Goal: Information Seeking & Learning: Learn about a topic

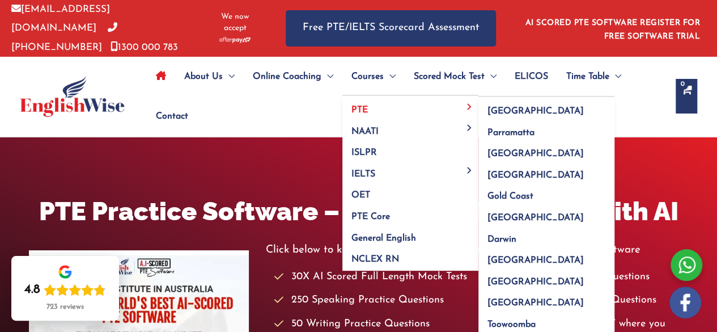
click at [370, 103] on link "PTE" at bounding box center [410, 107] width 136 height 22
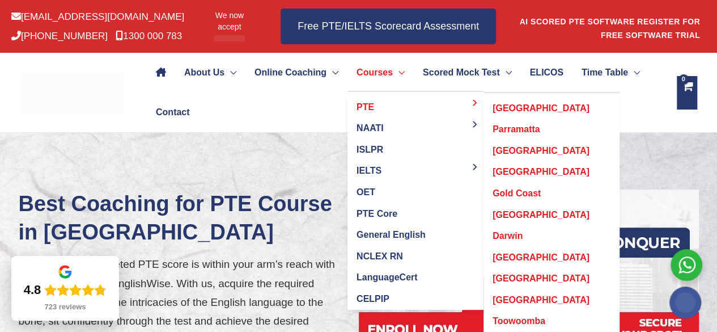
click at [374, 109] on span "PTE" at bounding box center [366, 107] width 18 height 10
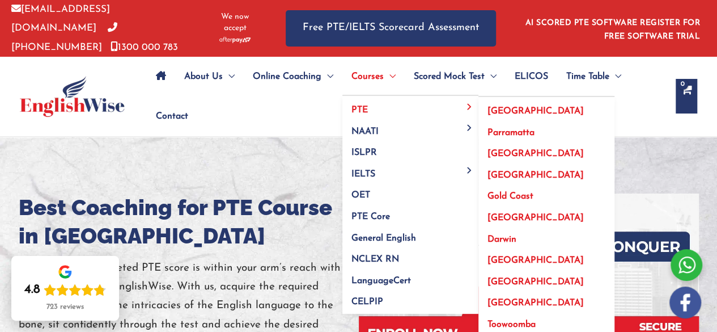
click at [500, 214] on span "[GEOGRAPHIC_DATA]" at bounding box center [536, 217] width 96 height 9
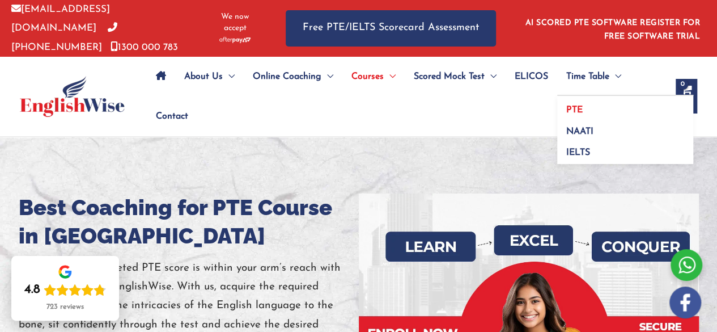
click at [579, 105] on span "PTE" at bounding box center [574, 109] width 16 height 9
click at [578, 108] on span "PTE" at bounding box center [574, 109] width 16 height 9
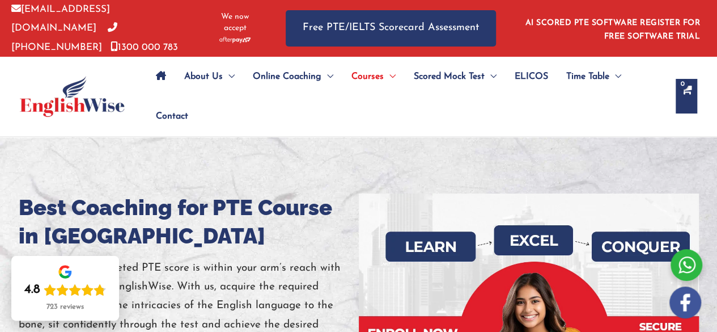
click at [167, 108] on span "Contact" at bounding box center [172, 116] width 32 height 40
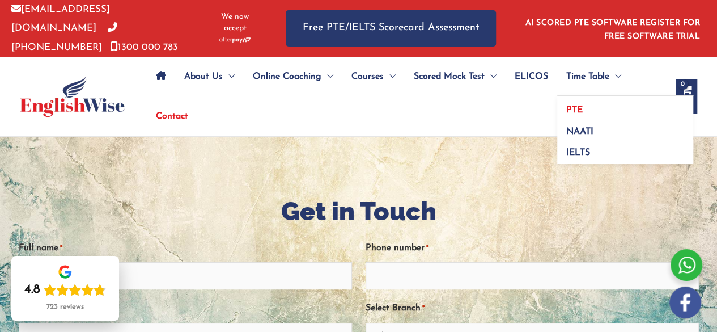
click at [579, 105] on span "PTE" at bounding box center [574, 109] width 16 height 9
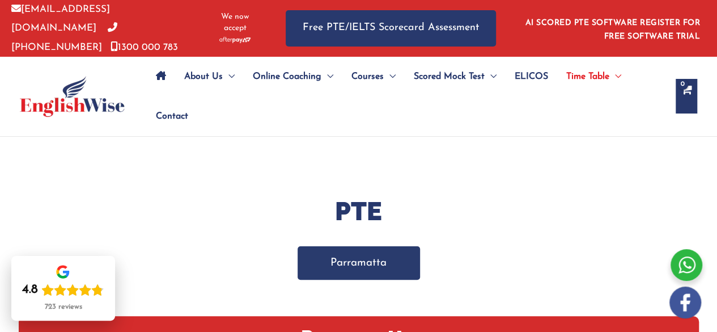
click at [382, 251] on link "Parramatta" at bounding box center [359, 262] width 122 height 33
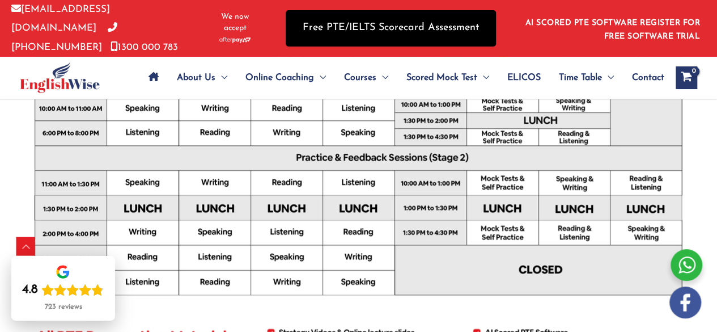
scroll to position [484, 0]
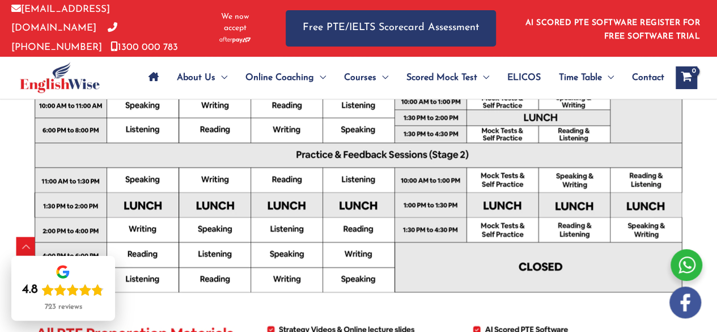
click at [151, 73] on icon "Site Navigation: Main Menu" at bounding box center [154, 76] width 10 height 9
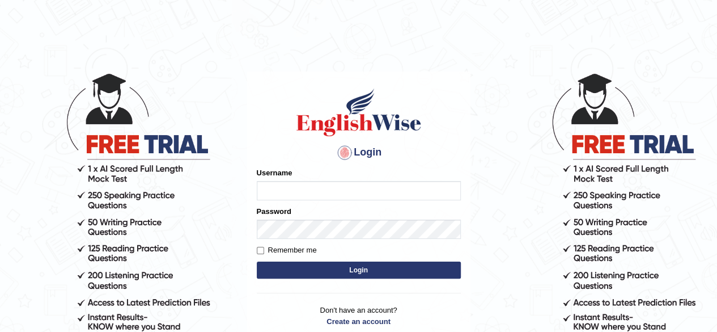
click at [317, 188] on input "Username" at bounding box center [359, 190] width 204 height 19
type input "CKAUR"
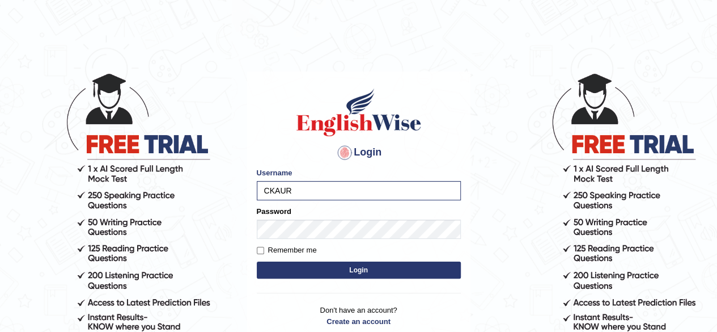
click at [291, 267] on button "Login" at bounding box center [359, 269] width 204 height 17
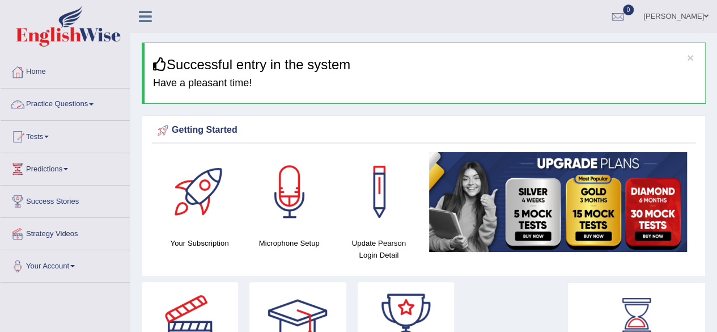
click at [61, 104] on link "Practice Questions" at bounding box center [65, 102] width 129 height 28
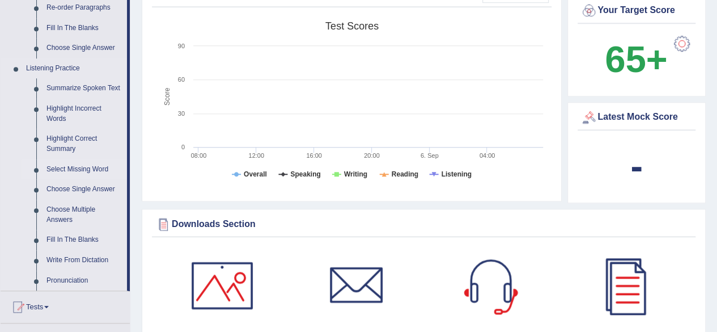
scroll to position [435, 0]
click at [61, 109] on link "Highlight Incorrect Words" at bounding box center [84, 114] width 86 height 30
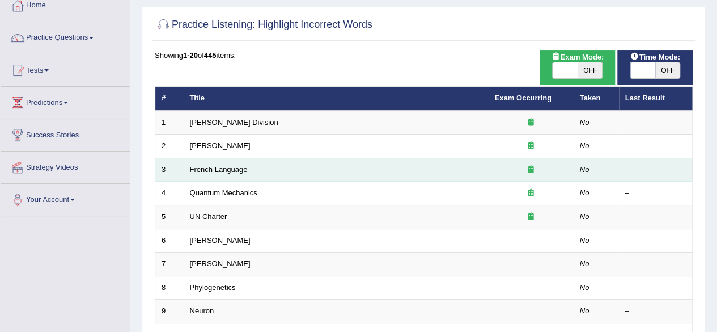
scroll to position [66, 0]
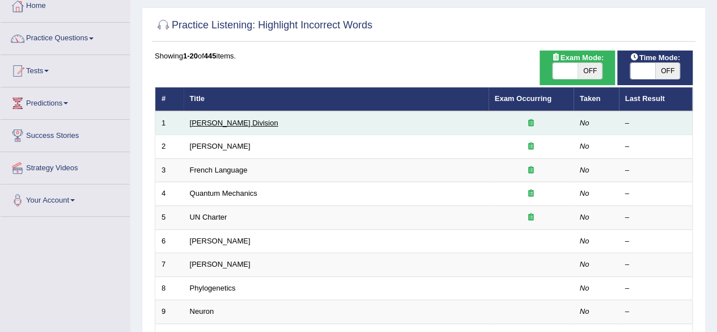
click at [208, 122] on link "[PERSON_NAME] Division" at bounding box center [234, 122] width 88 height 9
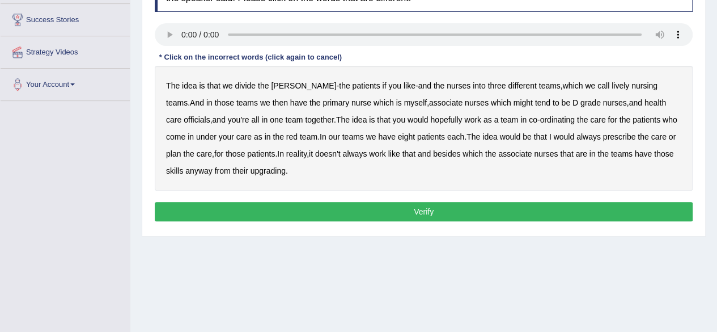
scroll to position [175, 0]
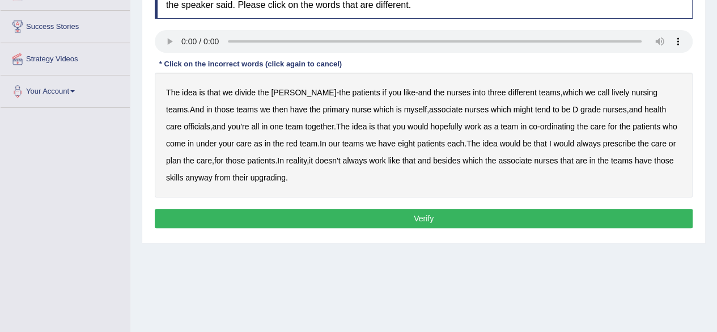
click at [612, 91] on b "lively" at bounding box center [621, 92] width 18 height 9
click at [535, 106] on b "tend" at bounding box center [542, 109] width 15 height 9
click at [514, 105] on b "might" at bounding box center [523, 109] width 19 height 9
click at [535, 106] on b "tend" at bounding box center [542, 109] width 15 height 9
click at [398, 145] on b "eight" at bounding box center [406, 143] width 17 height 9
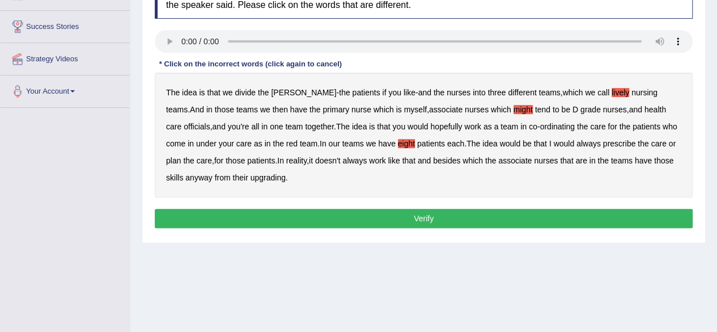
click at [577, 145] on b "always" at bounding box center [589, 143] width 24 height 9
click at [257, 176] on b "upgrading" at bounding box center [268, 177] width 35 height 9
click at [413, 214] on button "Verify" at bounding box center [424, 218] width 538 height 19
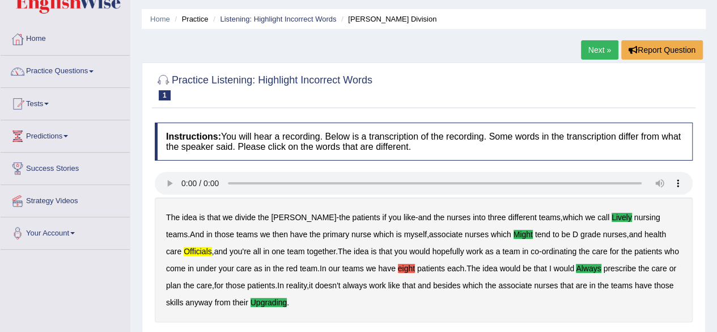
scroll to position [31, 0]
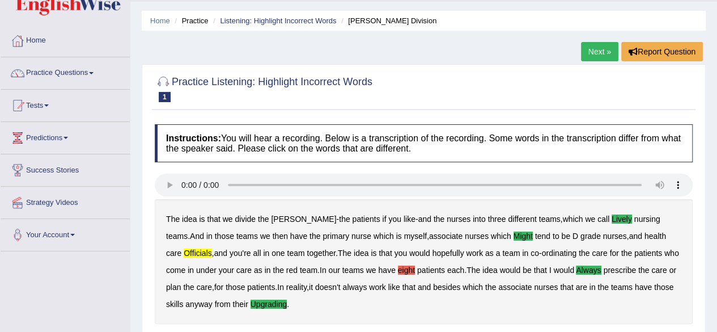
click at [602, 49] on link "Next »" at bounding box center [599, 51] width 37 height 19
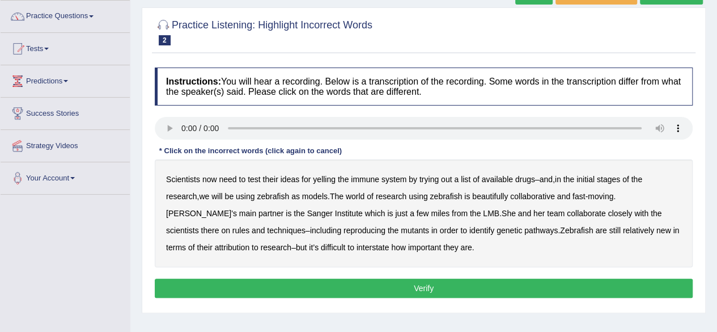
scroll to position [88, 0]
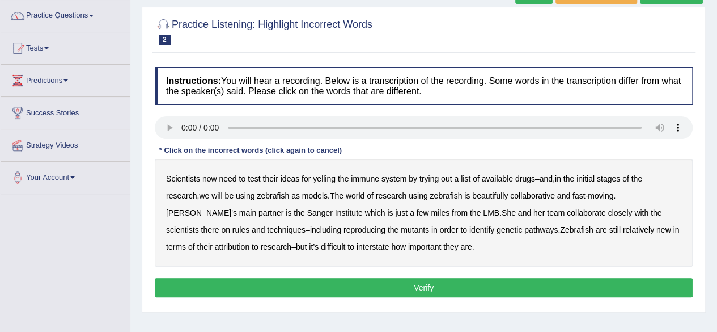
click at [327, 175] on b "yelling" at bounding box center [324, 178] width 23 height 9
click at [446, 177] on b "out" at bounding box center [446, 178] width 11 height 9
click at [205, 193] on b "we" at bounding box center [204, 195] width 10 height 9
click at [496, 199] on div "Scientists now need to test their ideas for yelling the immune system by trying…" at bounding box center [424, 213] width 538 height 108
click at [496, 197] on b "beautifully" at bounding box center [490, 195] width 36 height 9
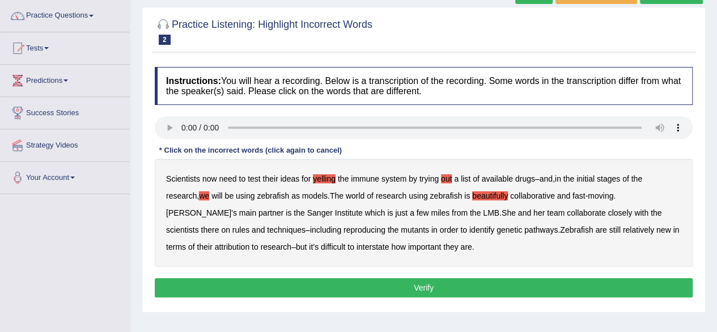
click at [344, 227] on b "reproducing" at bounding box center [365, 229] width 42 height 9
click at [215, 244] on b "attribution" at bounding box center [232, 246] width 35 height 9
click at [357, 244] on b "interstate" at bounding box center [373, 246] width 33 height 9
click at [249, 225] on b "rules" at bounding box center [240, 229] width 17 height 9
click at [447, 175] on b "out" at bounding box center [446, 178] width 11 height 9
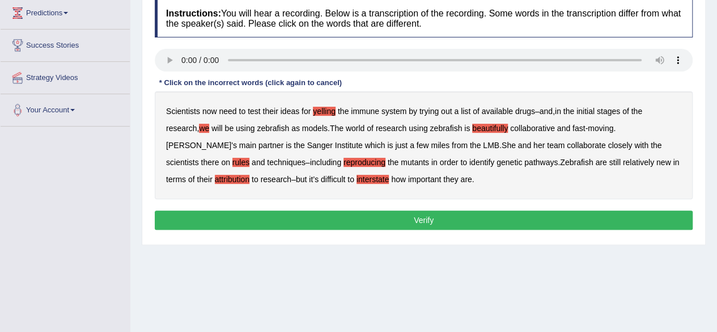
scroll to position [156, 0]
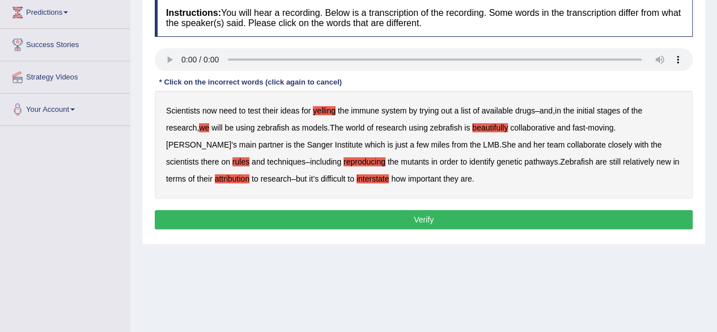
click at [421, 221] on button "Verify" at bounding box center [424, 219] width 538 height 19
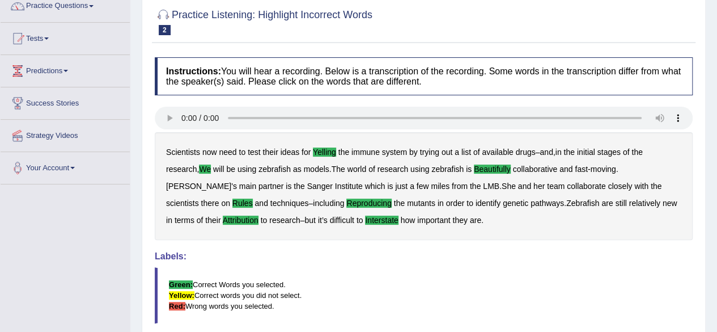
scroll to position [0, 0]
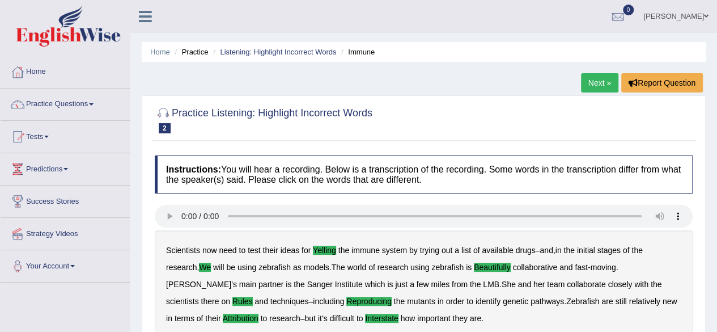
click at [602, 77] on link "Next »" at bounding box center [599, 82] width 37 height 19
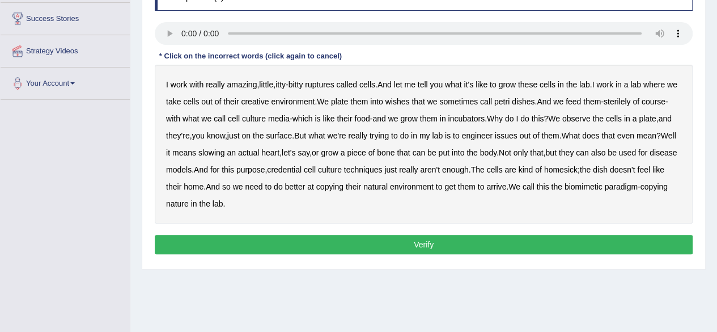
scroll to position [184, 0]
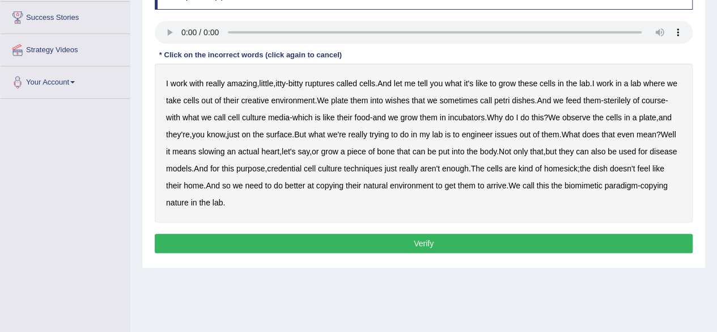
click at [329, 82] on b "ruptures" at bounding box center [319, 83] width 29 height 9
click at [269, 100] on b "creative" at bounding box center [255, 100] width 28 height 9
click at [410, 100] on b "wishes" at bounding box center [398, 100] width 24 height 9
click at [518, 132] on b "issues" at bounding box center [506, 134] width 23 height 9
click at [225, 151] on b "slowing" at bounding box center [211, 151] width 27 height 9
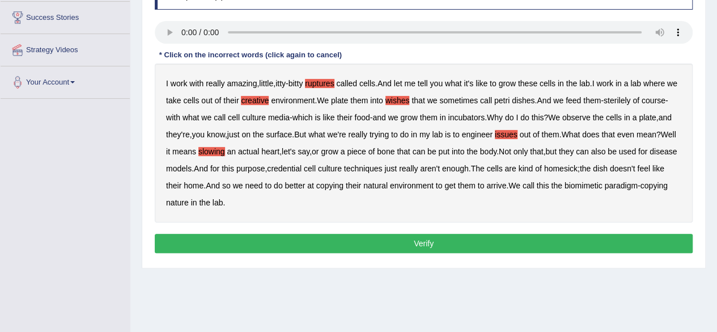
click at [302, 166] on b "credential" at bounding box center [284, 168] width 35 height 9
click at [506, 181] on b "arrive" at bounding box center [496, 185] width 20 height 9
click at [411, 240] on button "Verify" at bounding box center [424, 243] width 538 height 19
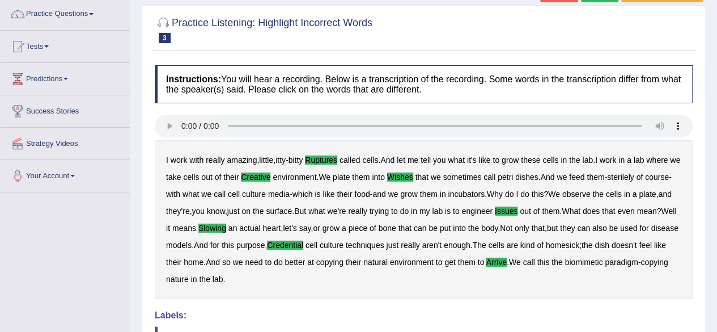
scroll to position [0, 0]
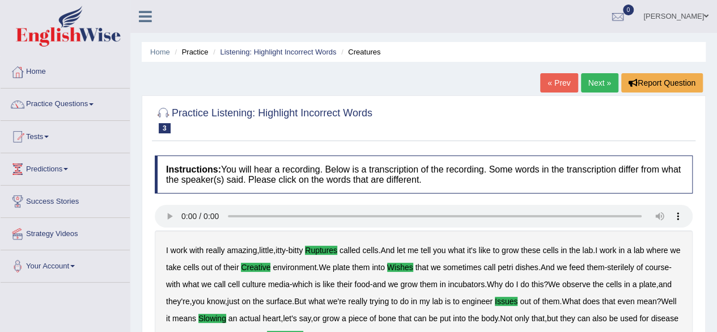
click at [595, 78] on link "Next »" at bounding box center [599, 82] width 37 height 19
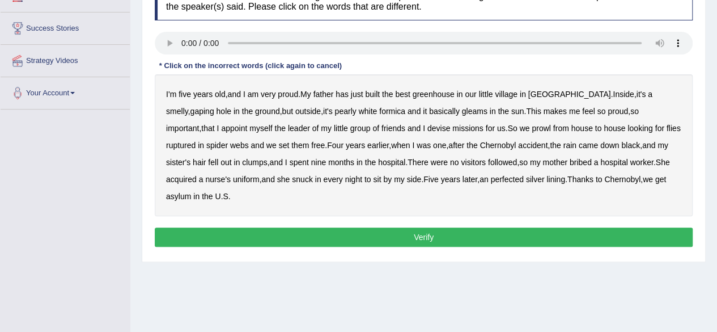
scroll to position [175, 0]
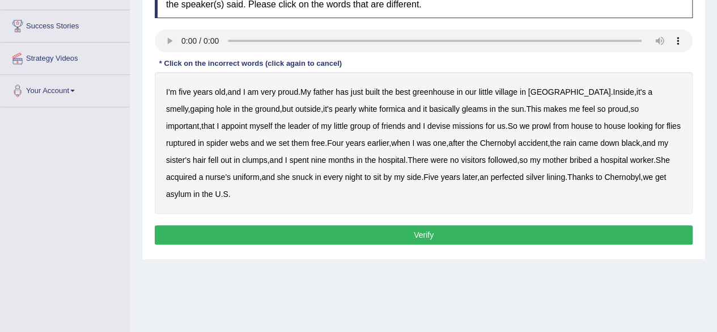
click at [433, 92] on b "greenhouse" at bounding box center [434, 91] width 42 height 9
click at [429, 108] on b "basically" at bounding box center [444, 108] width 31 height 9
click at [196, 138] on b "ruptured" at bounding box center [180, 142] width 29 height 9
click at [490, 173] on b "perfected" at bounding box center [506, 176] width 33 height 9
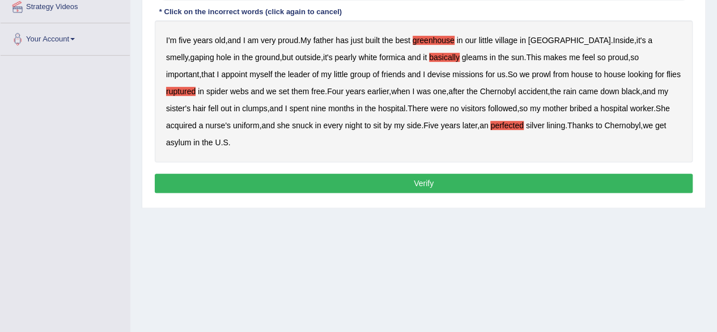
scroll to position [229, 0]
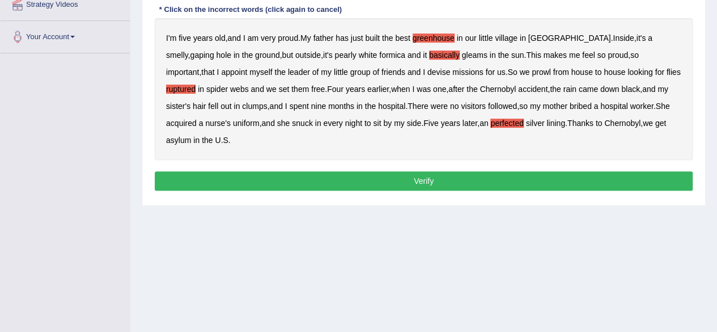
click at [374, 181] on button "Verify" at bounding box center [424, 180] width 538 height 19
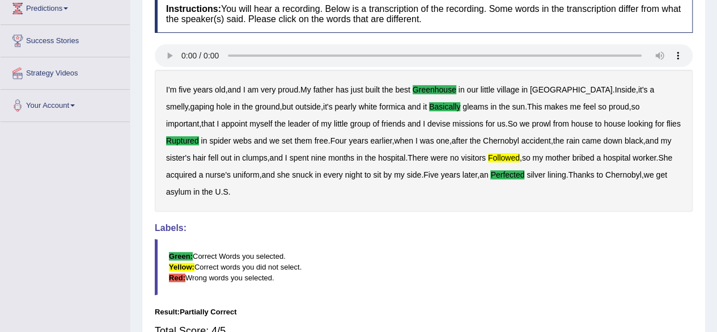
scroll to position [168, 0]
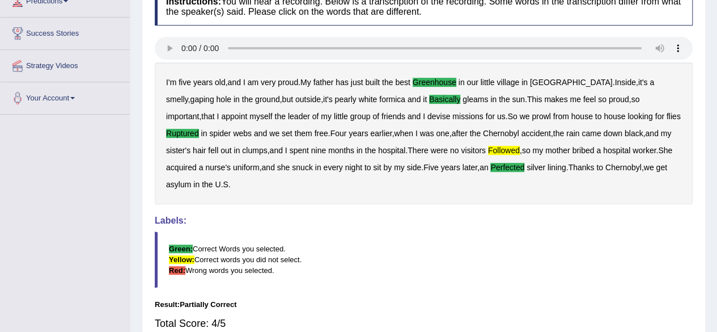
click at [488, 149] on b "followed" at bounding box center [504, 150] width 32 height 9
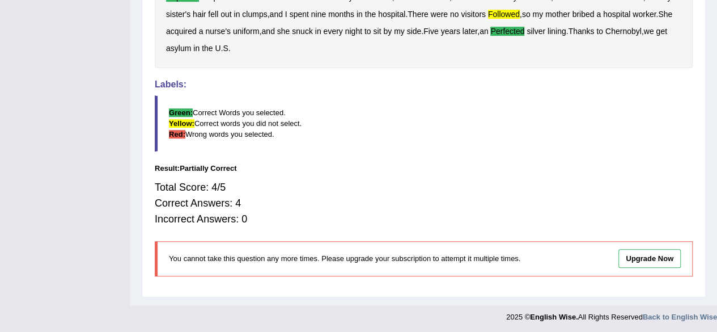
scroll to position [0, 0]
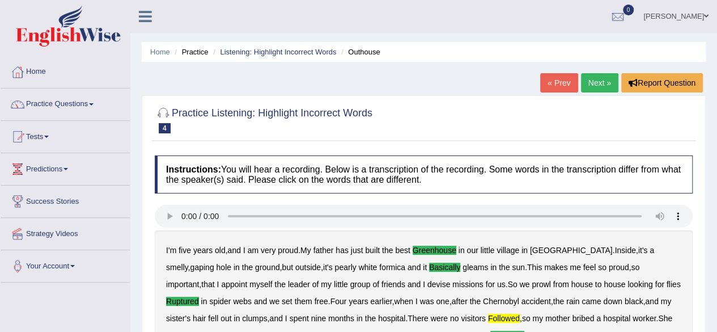
click at [603, 85] on link "Next »" at bounding box center [599, 82] width 37 height 19
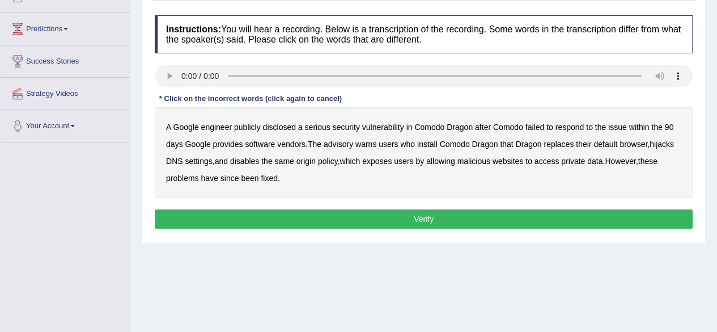
scroll to position [142, 0]
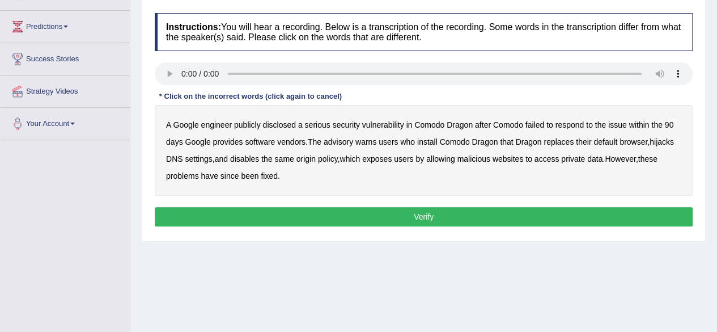
click at [285, 122] on b "disclosed" at bounding box center [279, 124] width 33 height 9
click at [297, 140] on b "vendors" at bounding box center [291, 141] width 28 height 9
click at [556, 136] on div "A Google engineer publicly disclosed a serious security vulnerability in Comodo…" at bounding box center [424, 150] width 538 height 91
click at [559, 140] on b "replaces" at bounding box center [559, 141] width 30 height 9
click at [475, 161] on b "malicious" at bounding box center [473, 158] width 33 height 9
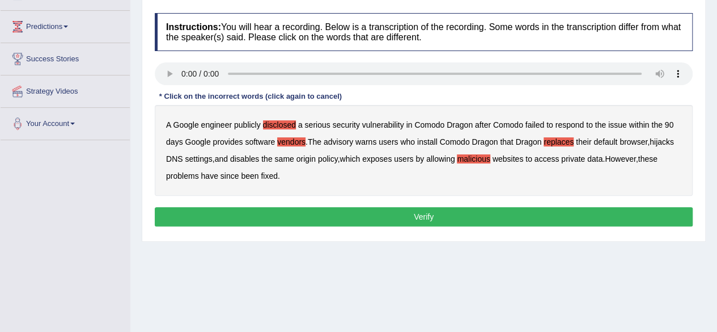
drag, startPoint x: 398, startPoint y: 228, endPoint x: 481, endPoint y: 160, distance: 107.1
click at [481, 160] on div "Instructions: You will hear a recording. Below is a transcription of the record…" at bounding box center [424, 121] width 544 height 228
click at [481, 160] on b "malicious" at bounding box center [473, 158] width 33 height 9
click at [420, 212] on button "Verify" at bounding box center [424, 216] width 538 height 19
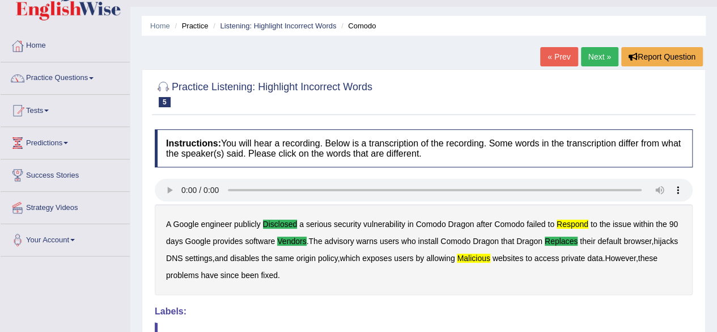
scroll to position [0, 0]
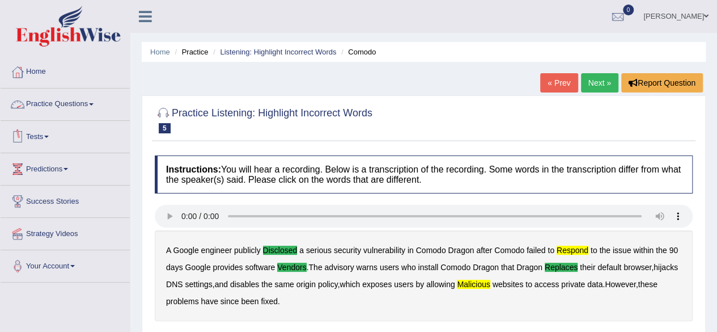
click at [82, 103] on link "Practice Questions" at bounding box center [65, 102] width 129 height 28
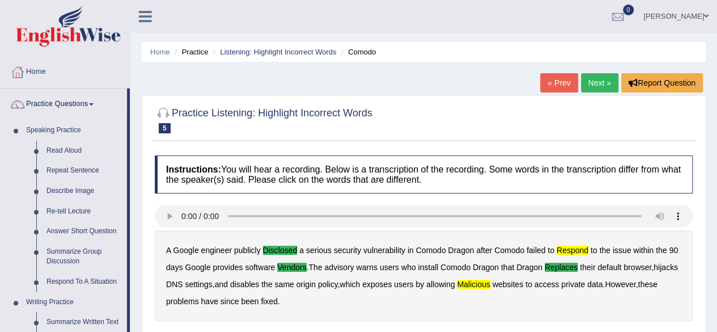
click at [674, 14] on link "KIRANDEEP" at bounding box center [676, 14] width 82 height 29
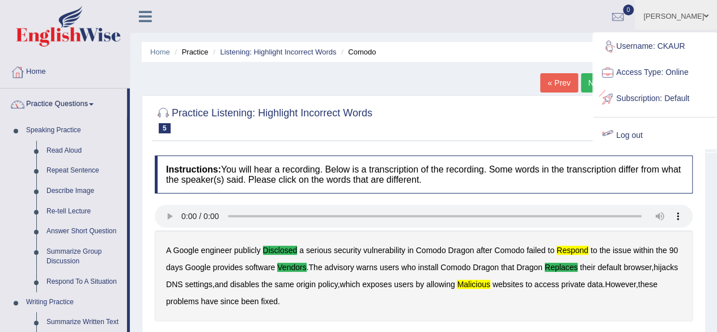
click at [624, 140] on link "Log out" at bounding box center [655, 135] width 122 height 26
